Goal: Transaction & Acquisition: Download file/media

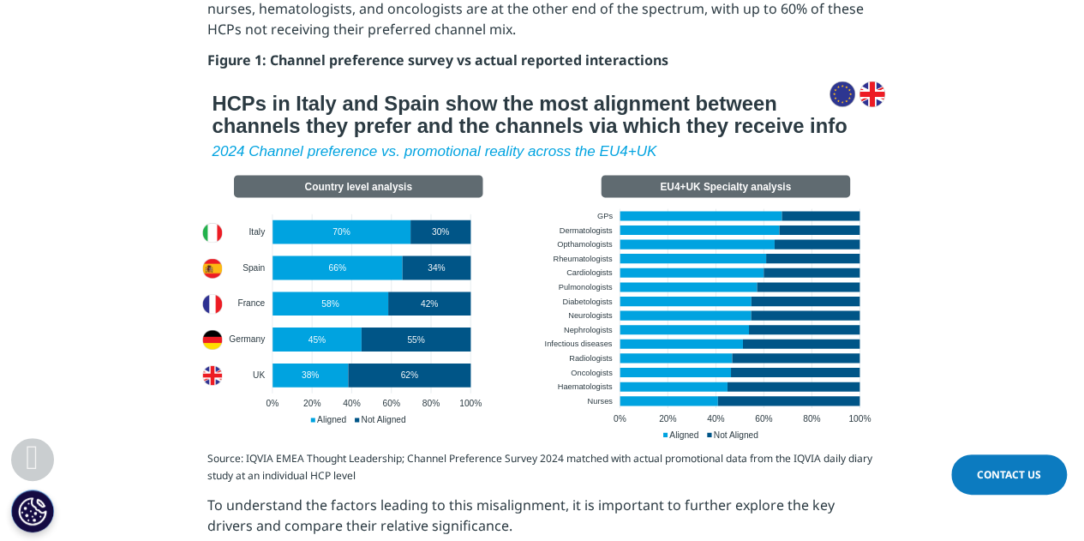
scroll to position [1553, 0]
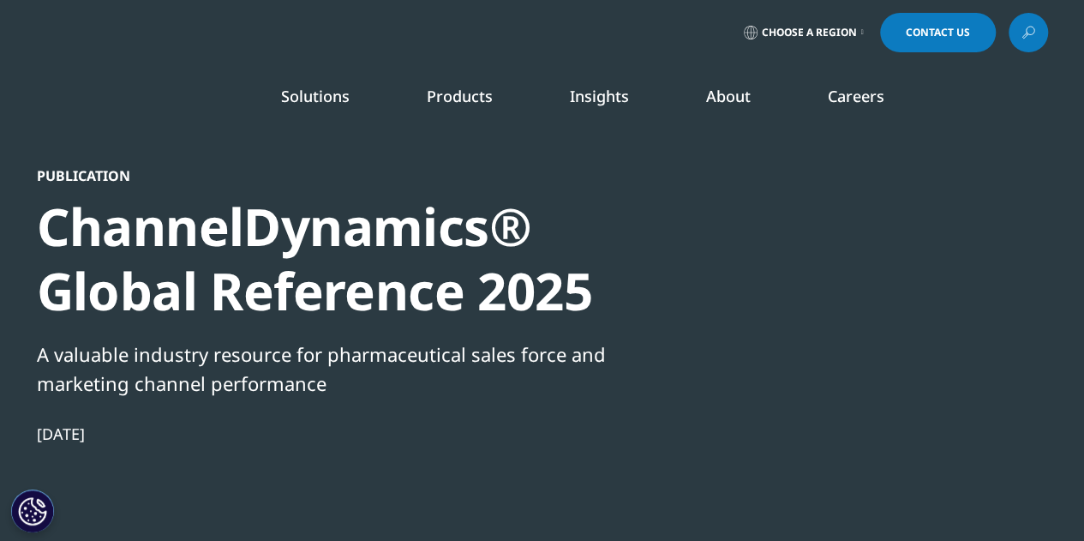
scroll to position [473, 0]
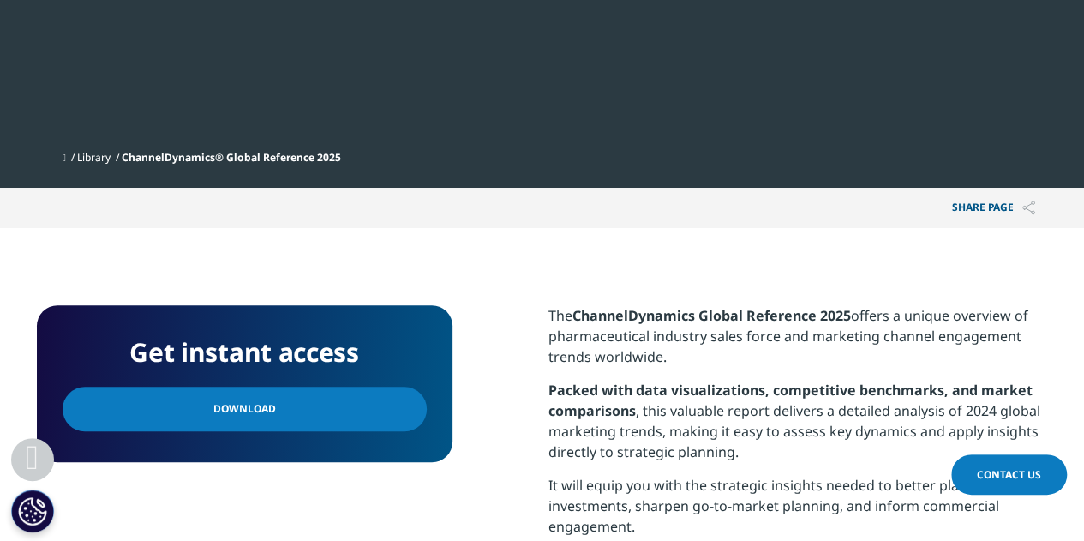
click at [231, 405] on span "Download" at bounding box center [244, 408] width 63 height 19
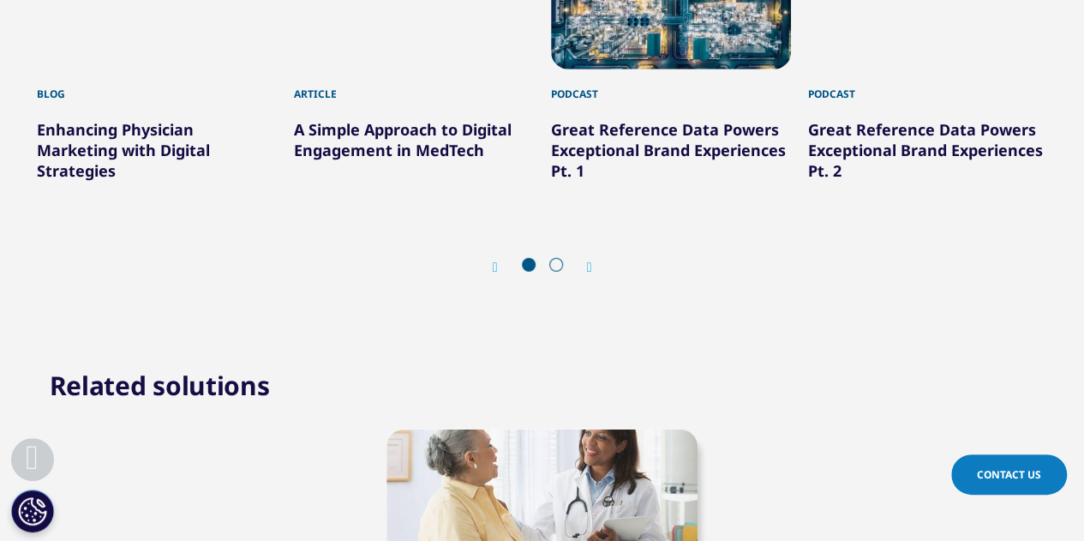
scroll to position [2304, 0]
